Goal: Obtain resource: Obtain resource

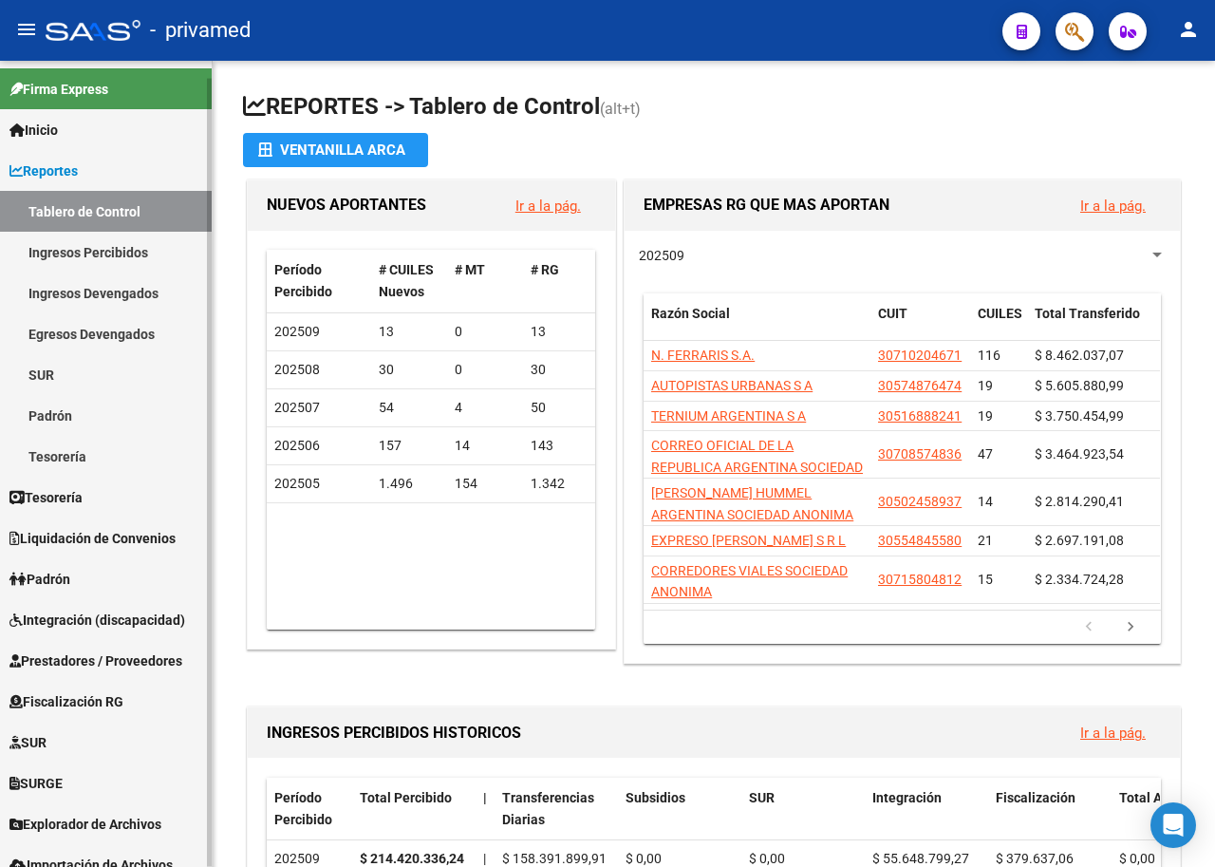
scroll to position [18, 0]
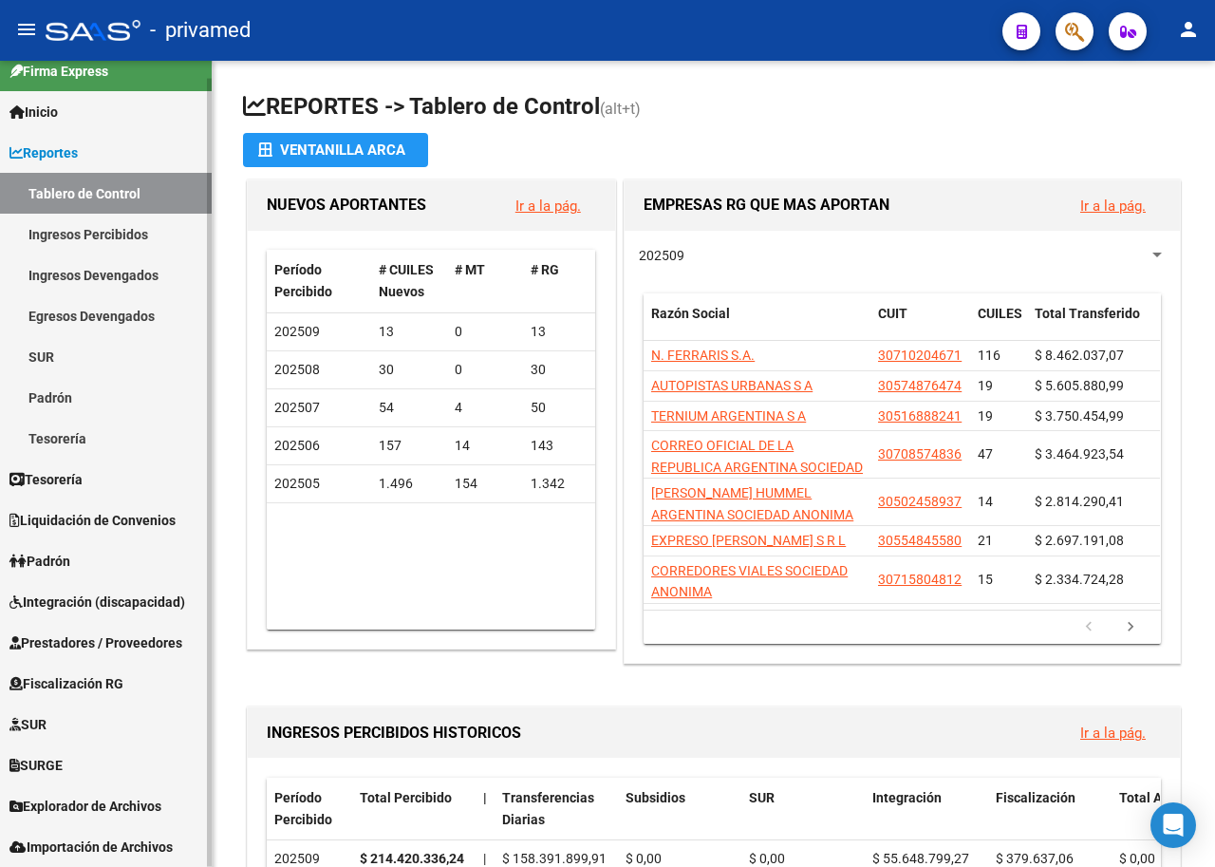
click at [160, 634] on span "Prestadores / Proveedores" at bounding box center [95, 642] width 173 height 21
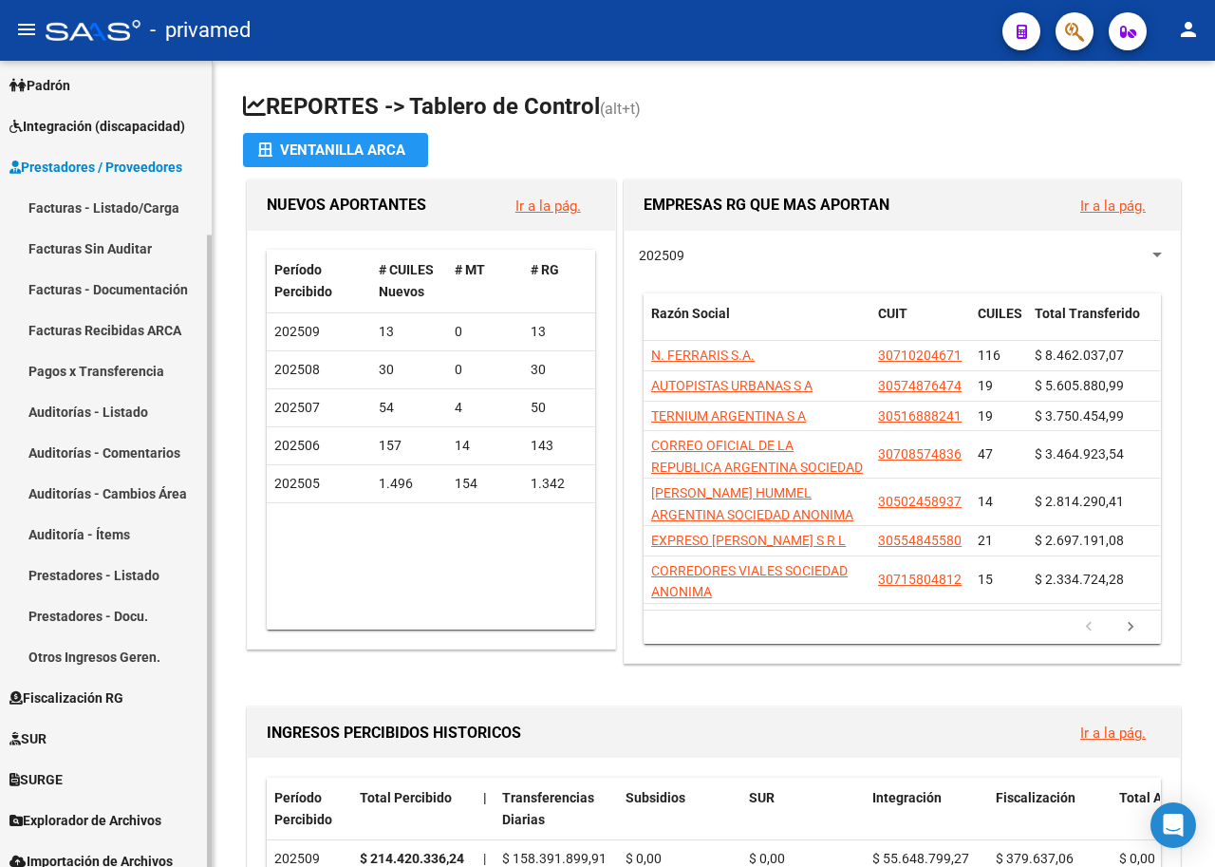
scroll to position [222, 0]
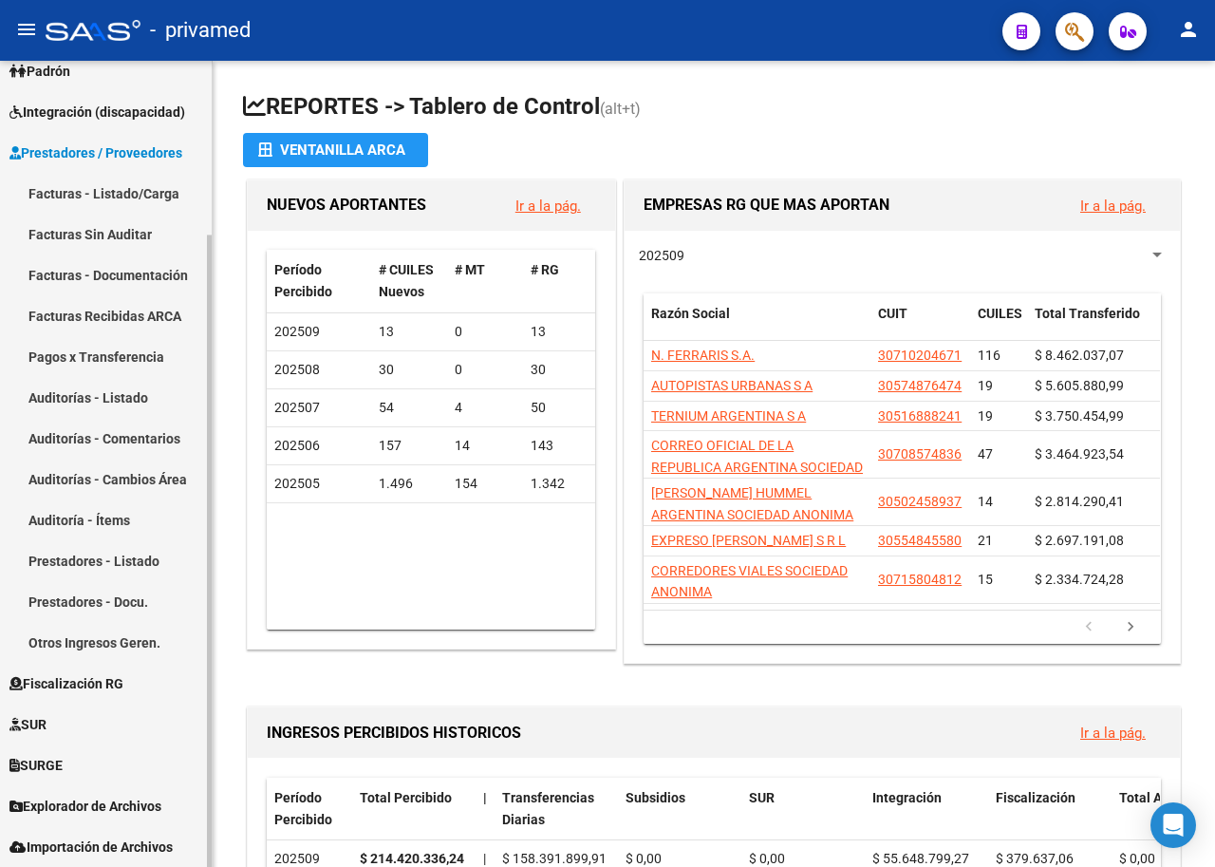
click at [126, 198] on link "Facturas - Listado/Carga" at bounding box center [106, 193] width 212 height 41
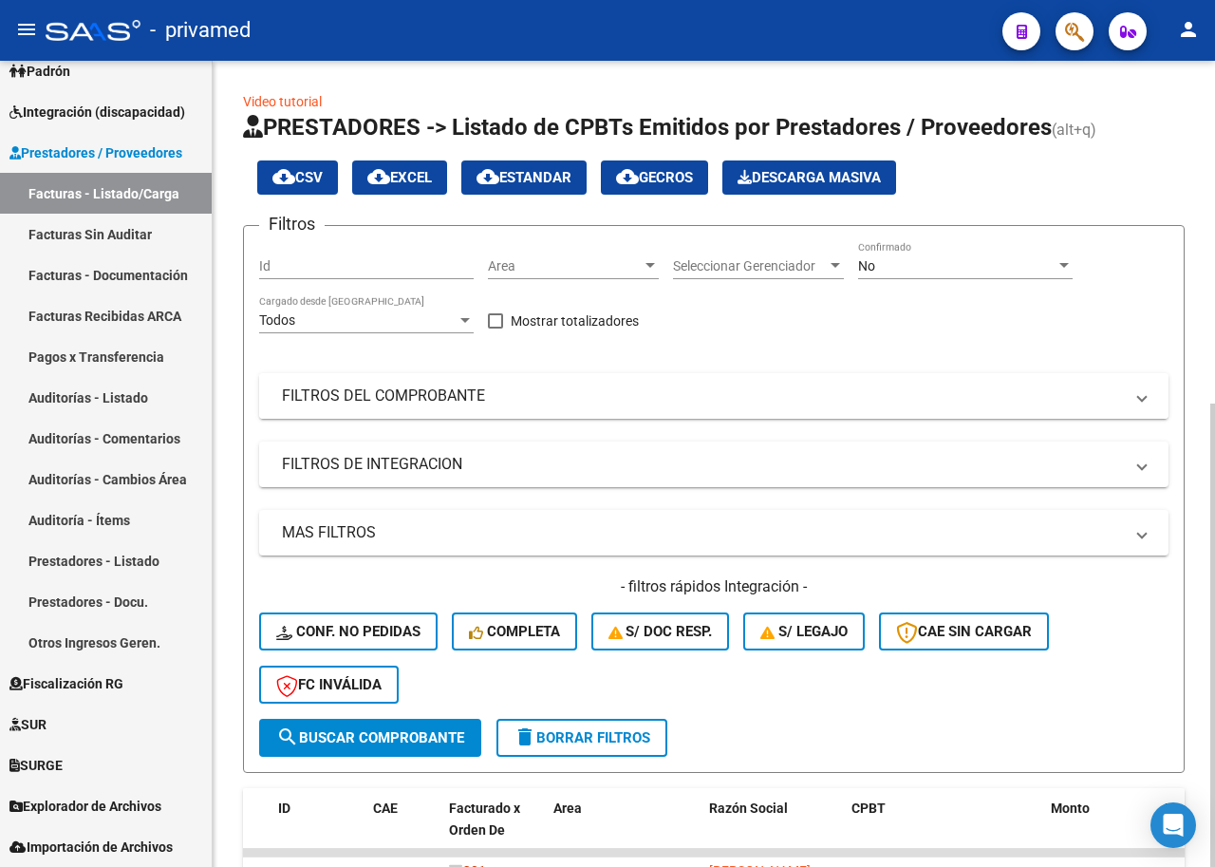
click at [530, 399] on mat-panel-title "FILTROS DEL COMPROBANTE" at bounding box center [702, 395] width 841 height 21
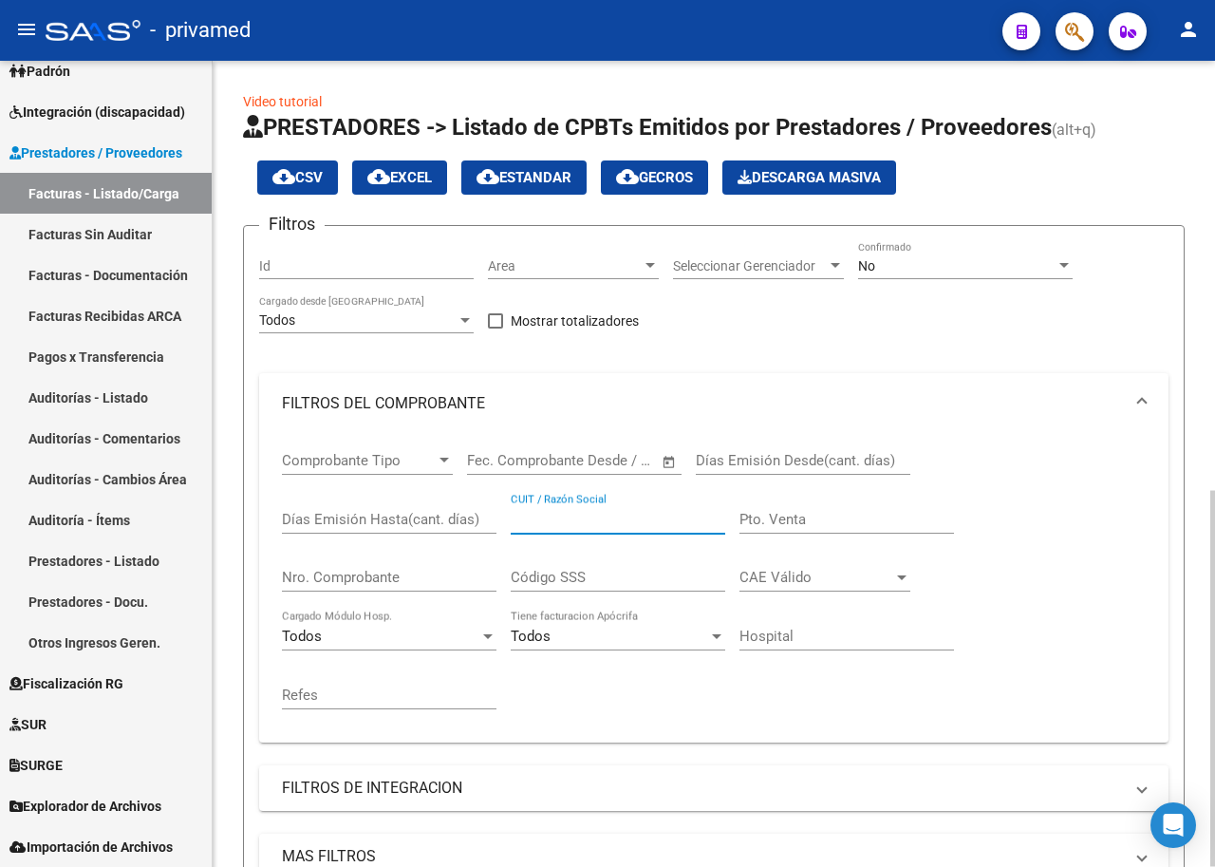
click at [554, 519] on input "CUIT / Razón Social" at bounding box center [618, 519] width 215 height 17
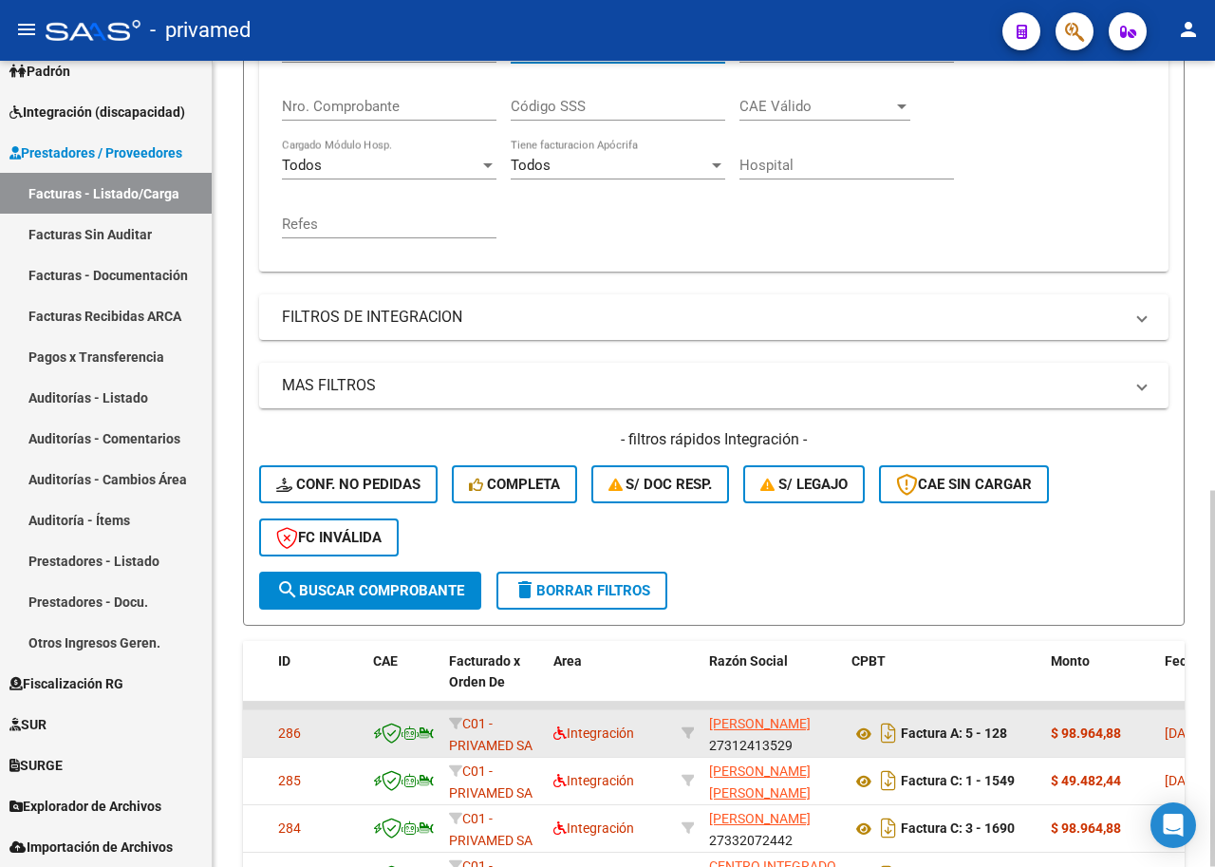
scroll to position [475, 0]
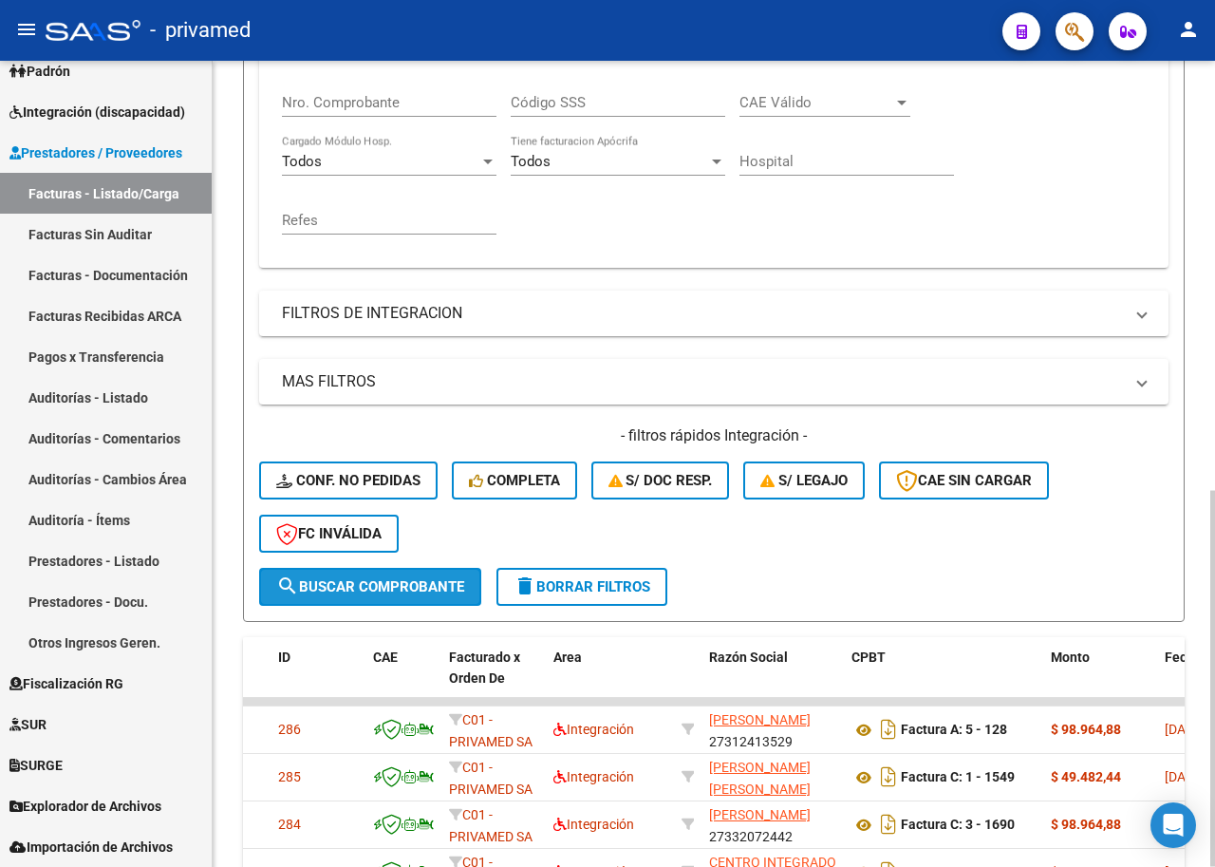
click at [392, 593] on span "search Buscar Comprobante" at bounding box center [370, 586] width 188 height 17
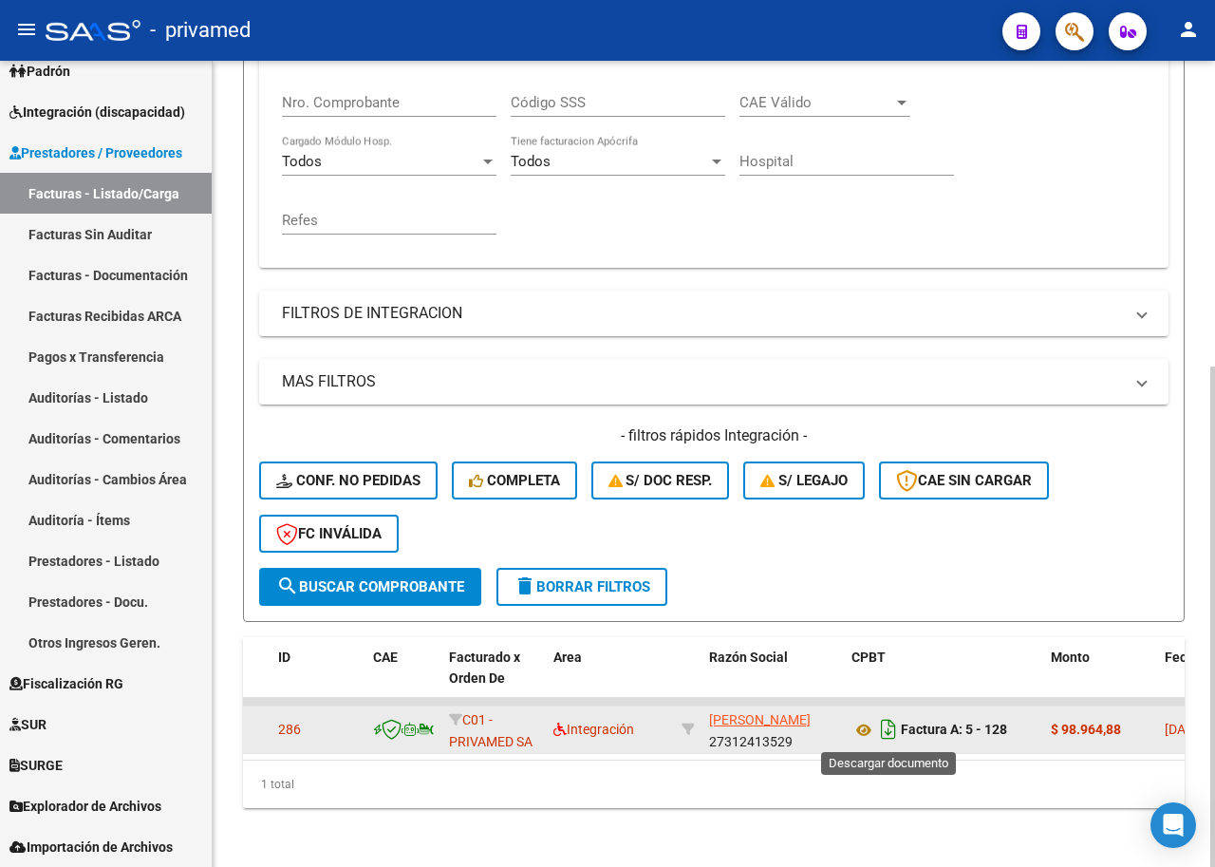
click at [893, 724] on icon "Descargar documento" at bounding box center [888, 729] width 25 height 30
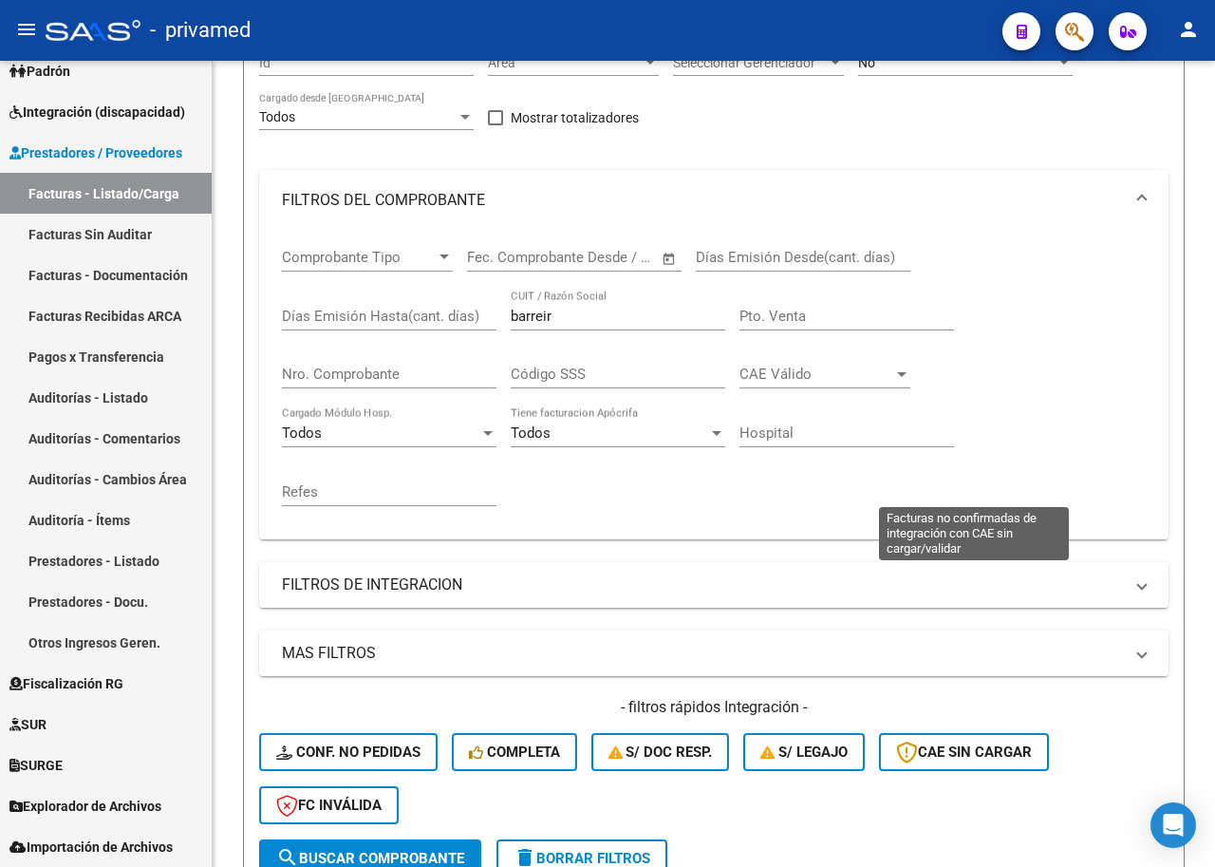
scroll to position [0, 0]
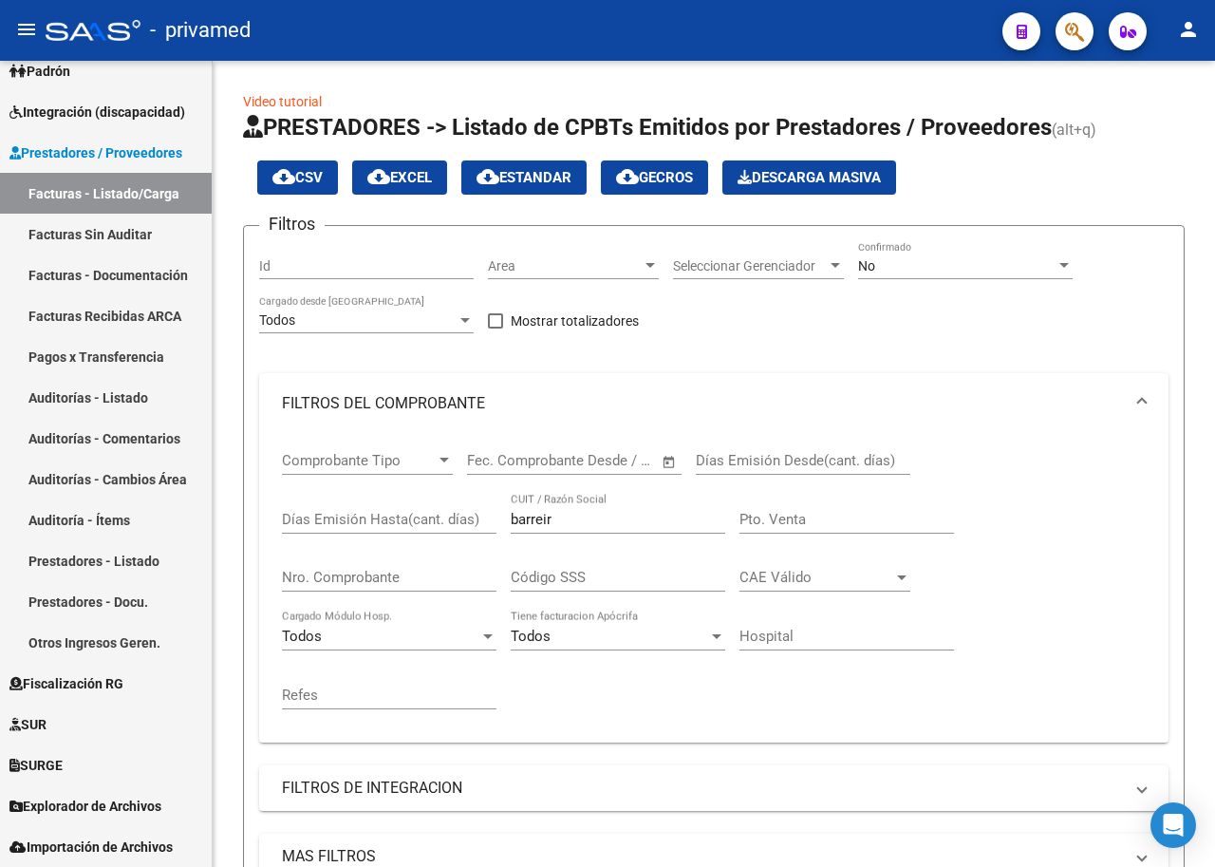
click at [1053, 260] on div "No" at bounding box center [956, 266] width 197 height 16
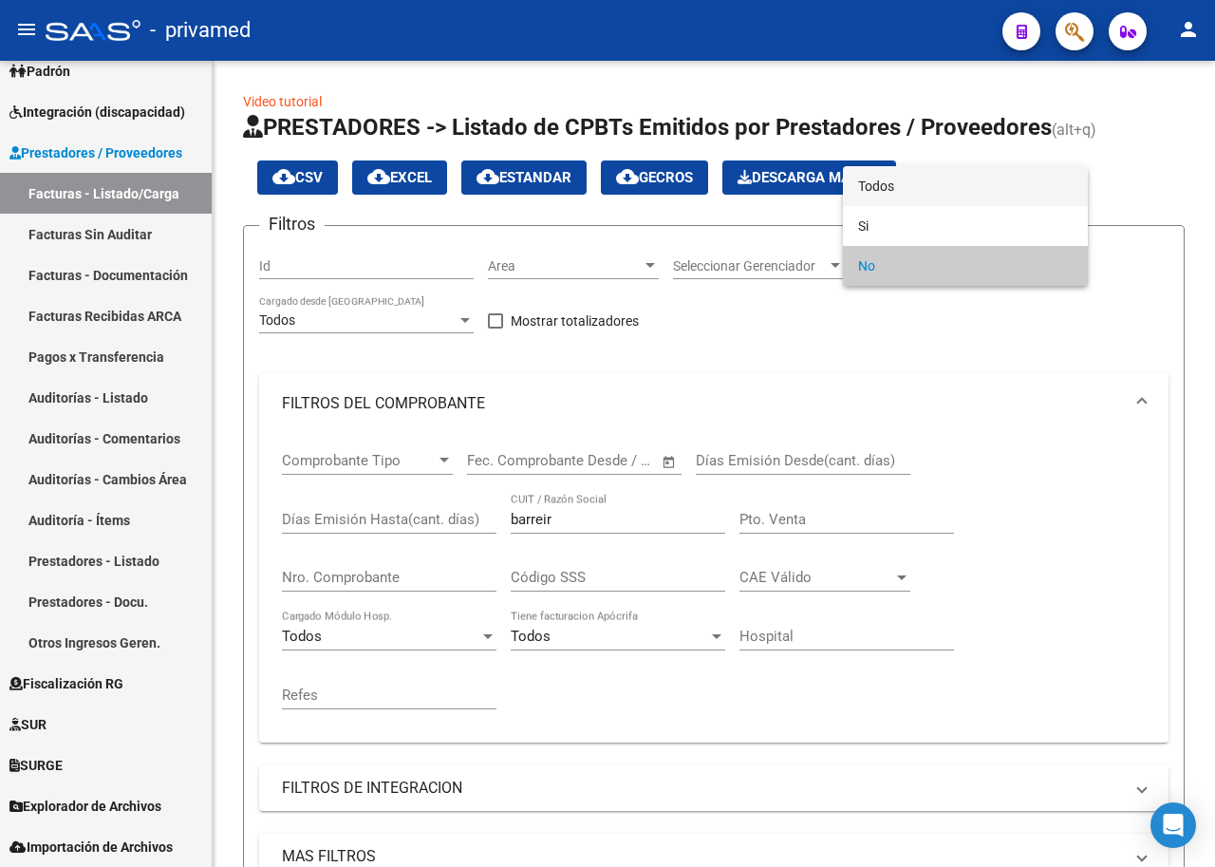
click at [908, 180] on span "Todos" at bounding box center [965, 186] width 215 height 40
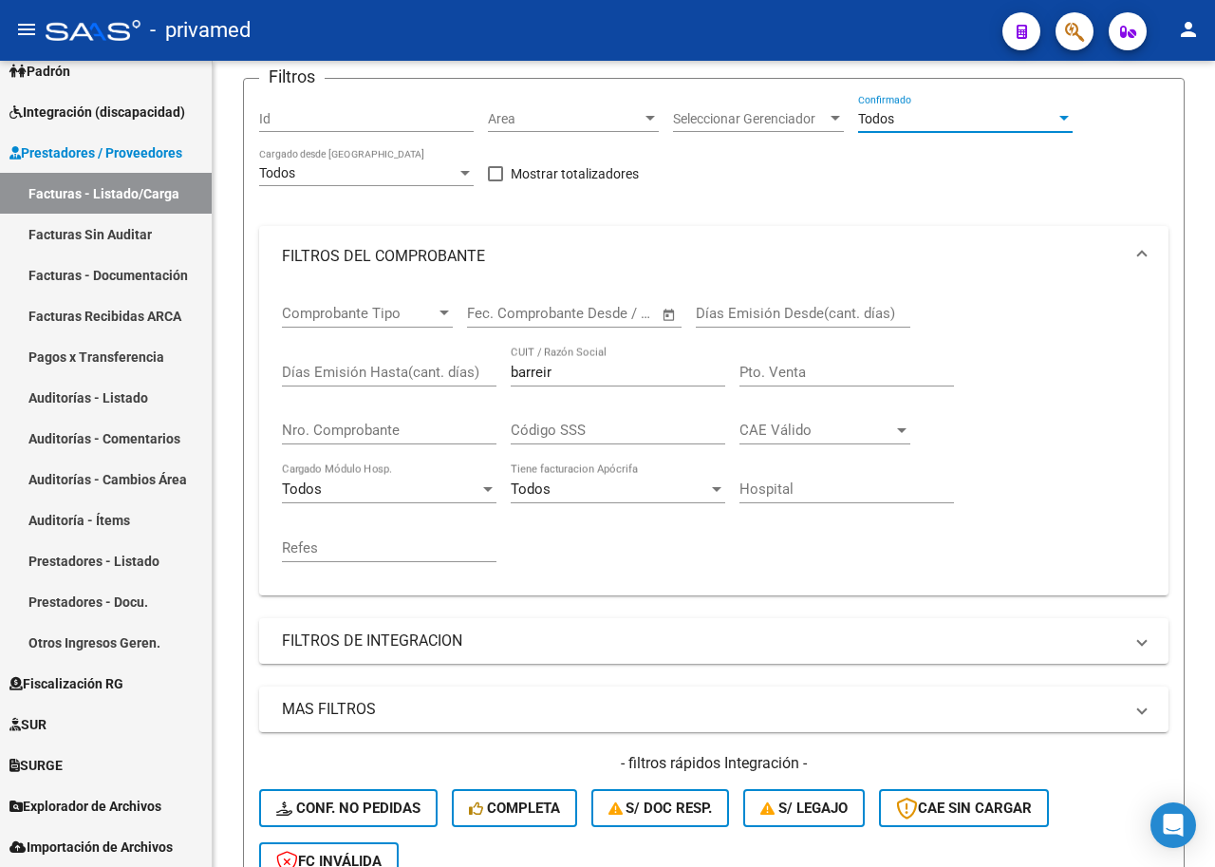
scroll to position [380, 0]
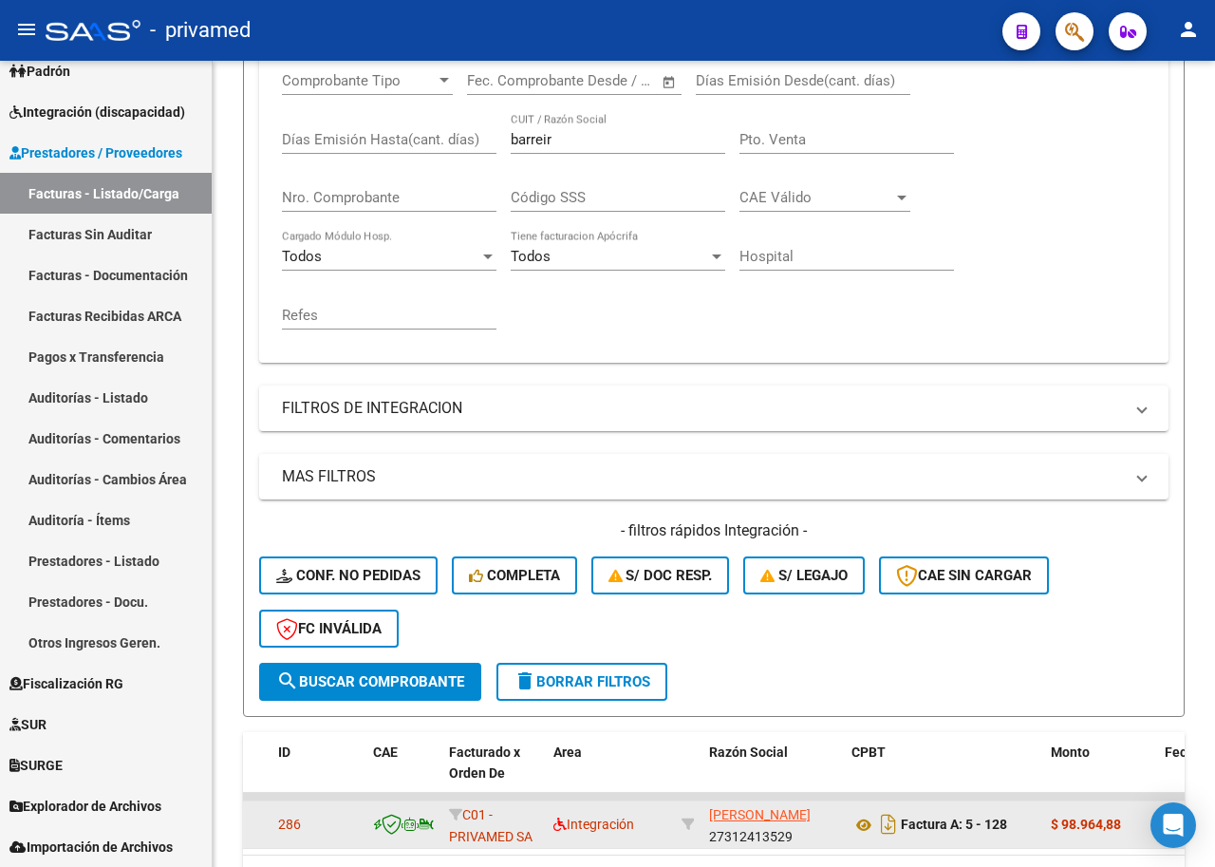
click at [357, 670] on button "search Buscar Comprobante" at bounding box center [370, 682] width 222 height 38
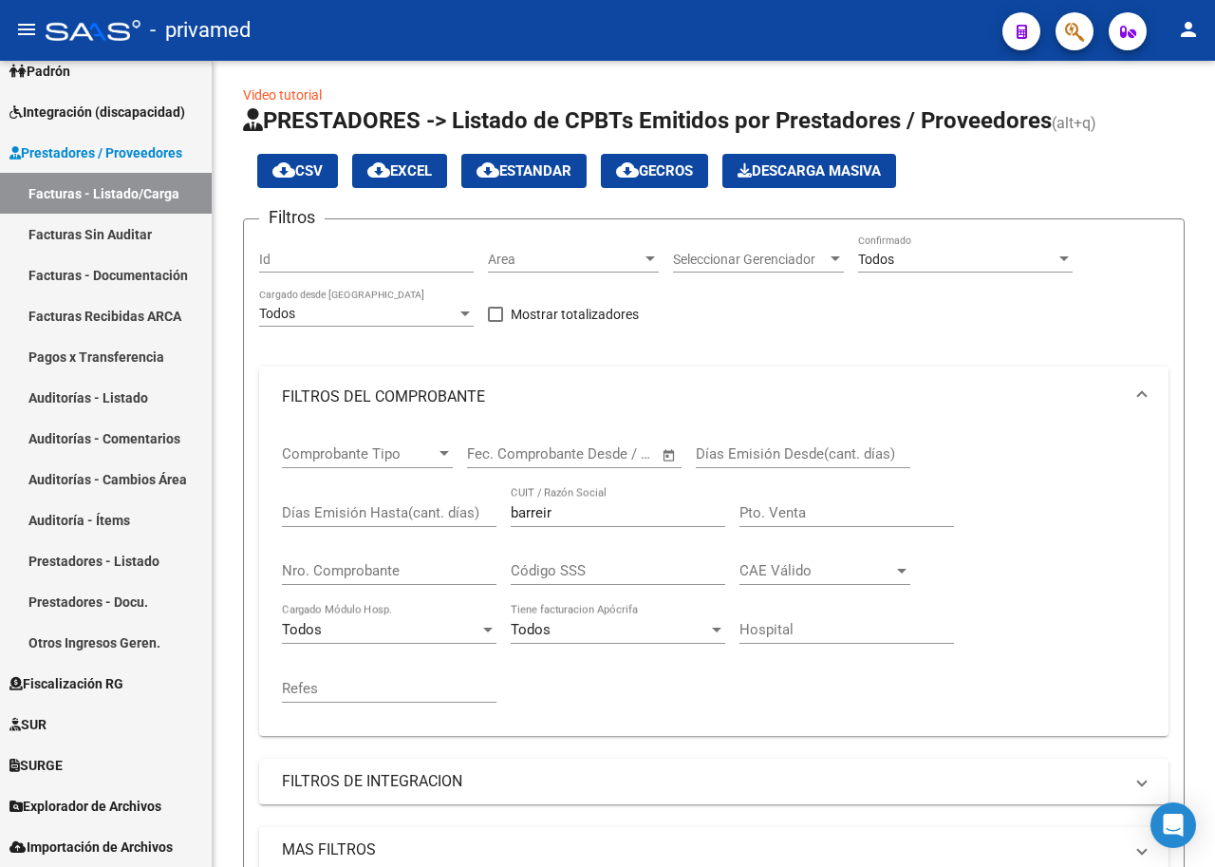
scroll to position [0, 0]
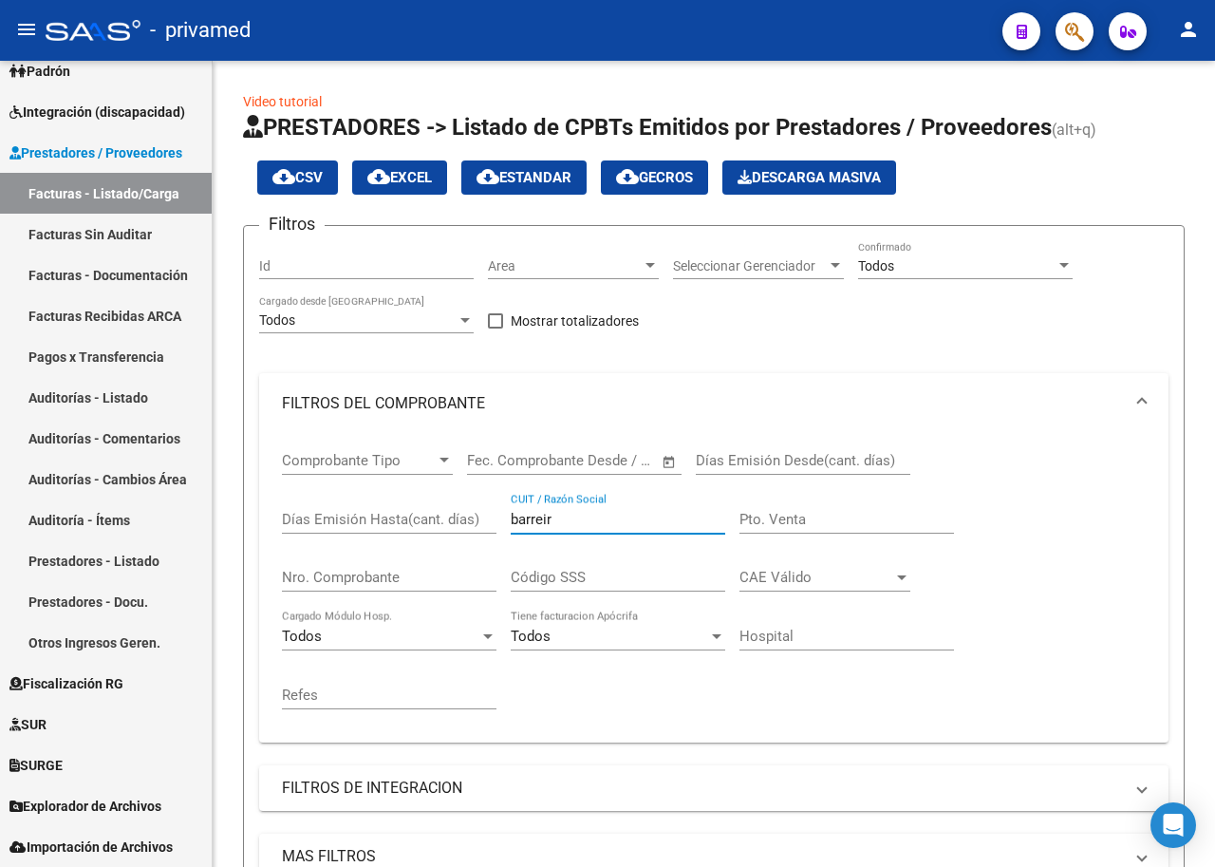
drag, startPoint x: 553, startPoint y: 526, endPoint x: 484, endPoint y: 523, distance: 68.4
click at [485, 523] on div "Comprobante Tipo Comprobante Tipo Fecha inicio – Fecha fin Fec. Comprobante Des…" at bounding box center [714, 580] width 864 height 293
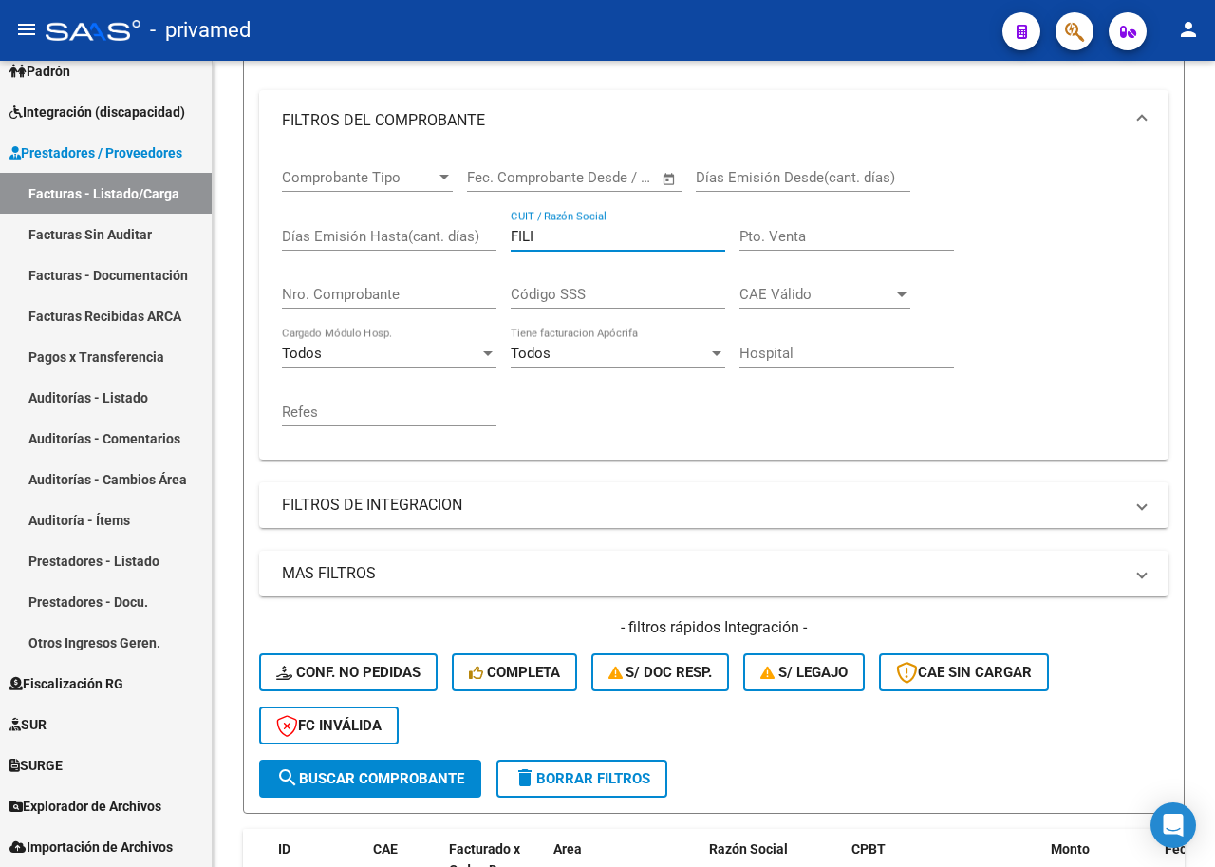
scroll to position [475, 0]
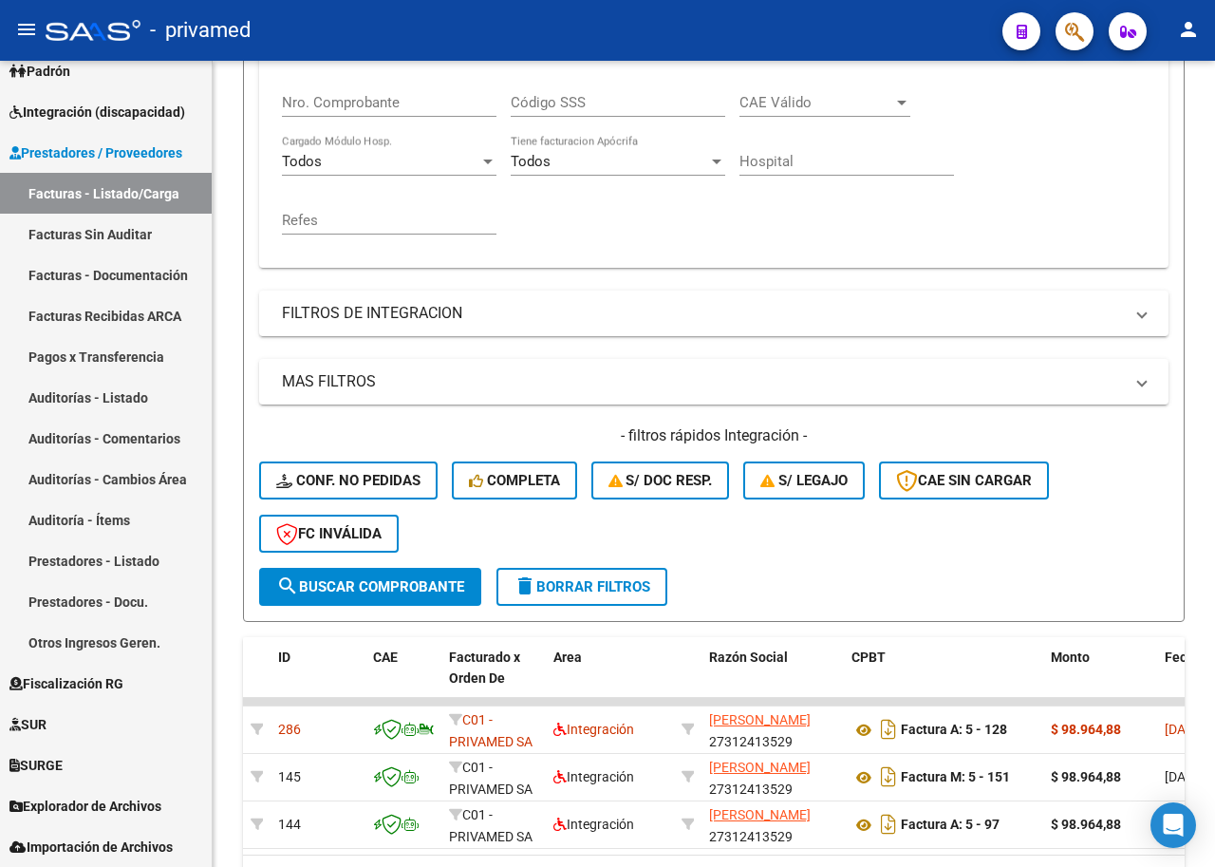
type input "FILI"
click at [392, 590] on span "search Buscar Comprobante" at bounding box center [370, 586] width 188 height 17
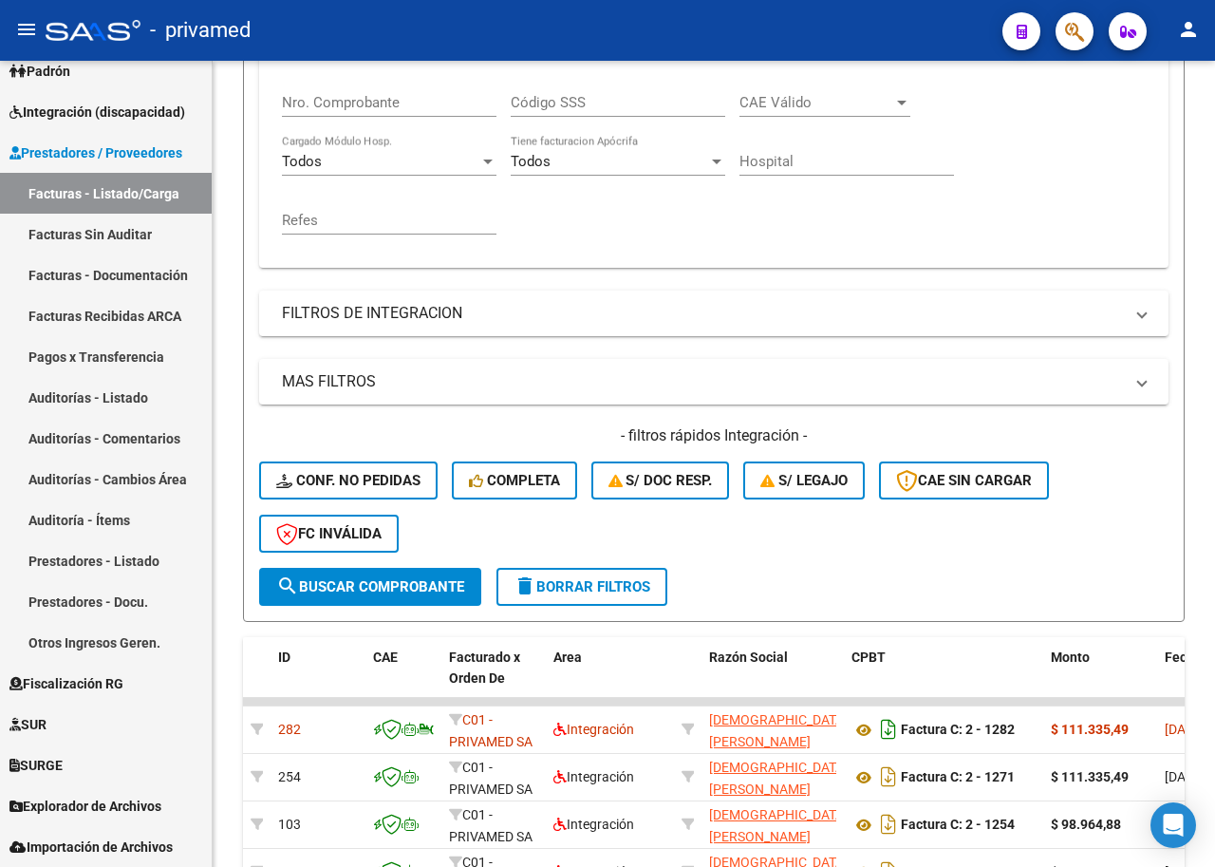
scroll to position [635, 0]
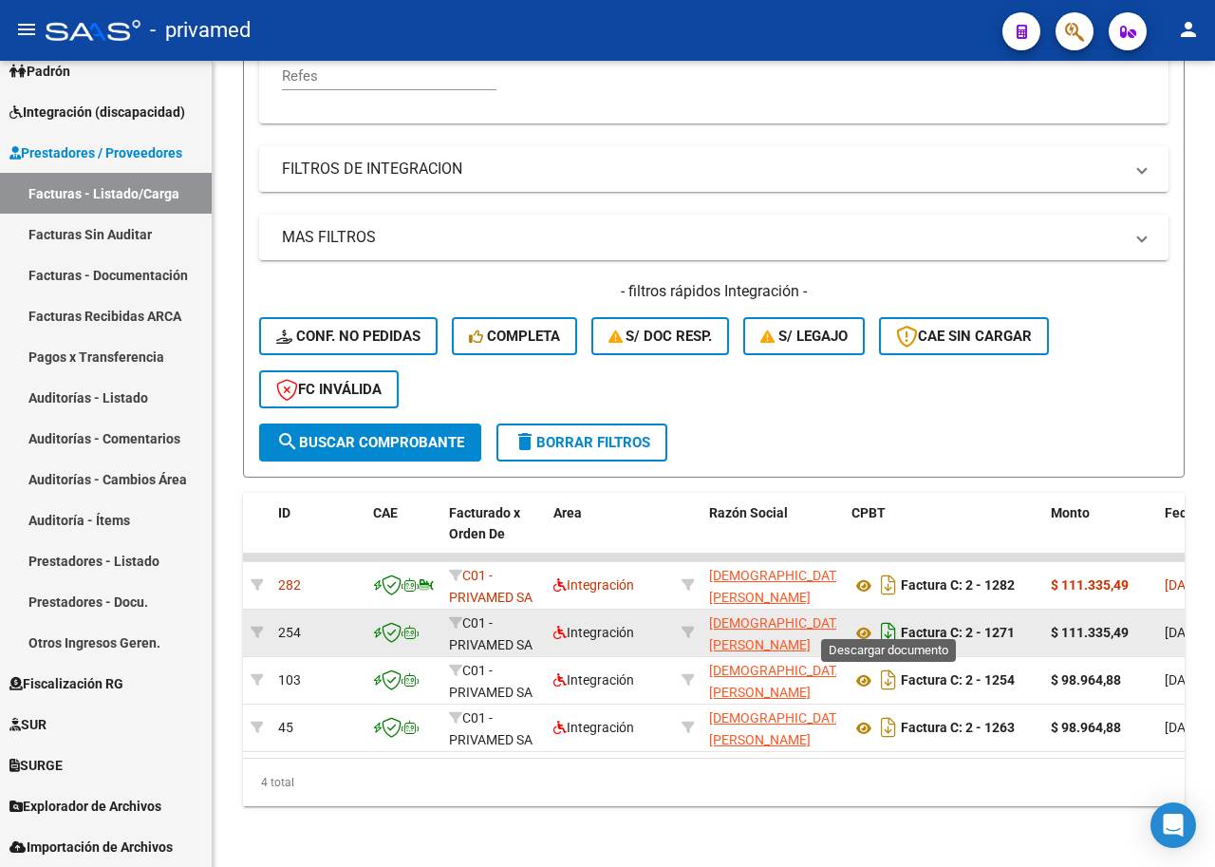
click at [885, 618] on icon "Descargar documento" at bounding box center [888, 632] width 25 height 30
